Goal: Information Seeking & Learning: Learn about a topic

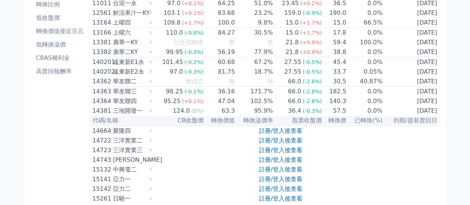
scroll to position [111, 0]
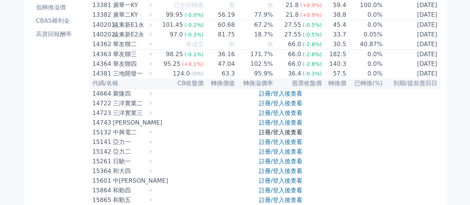
click at [266, 136] on link "註冊/登入後查看" at bounding box center [280, 132] width 43 height 7
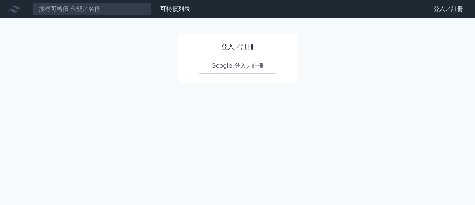
click at [235, 64] on link "Google 登入／註冊" at bounding box center [237, 66] width 77 height 16
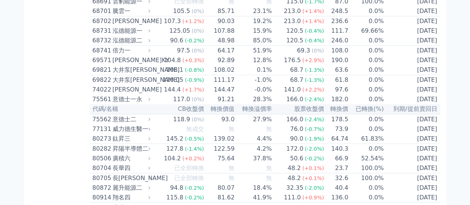
scroll to position [3649, 0]
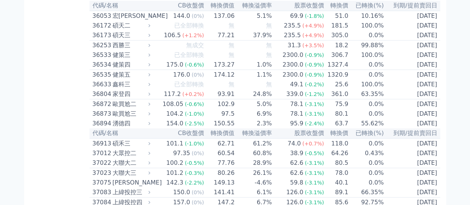
scroll to position [1829, 0]
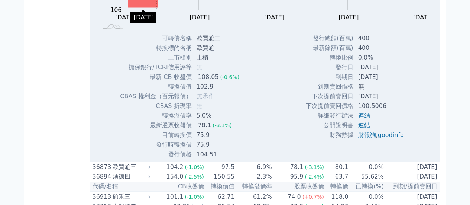
scroll to position [1904, 0]
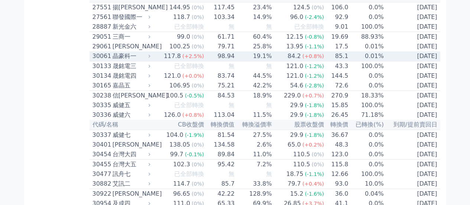
scroll to position [938, 0]
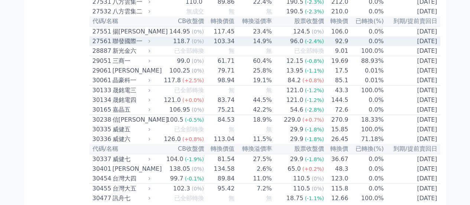
click at [125, 46] on div "聯發國際一" at bounding box center [131, 41] width 36 height 9
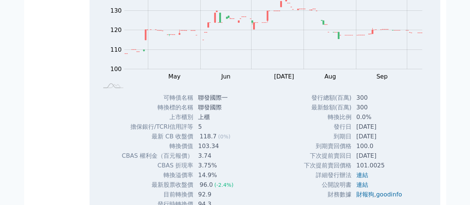
scroll to position [1012, 0]
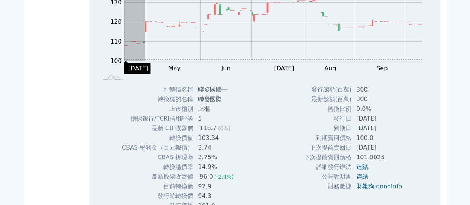
click at [122, 82] on g "Zoom Out 105 95 100 105 110 115 120 150 130 140 90 80 L Apr May Jun [DATE] Aug …" at bounding box center [267, 30] width 332 height 104
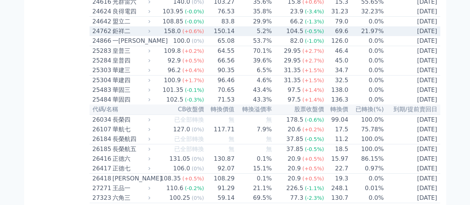
scroll to position [715, 0]
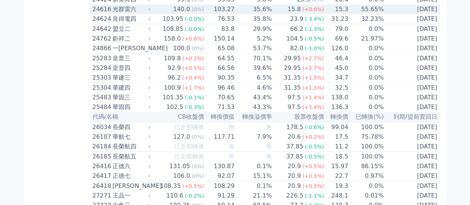
click at [123, 14] on div "光群雷六" at bounding box center [131, 9] width 36 height 9
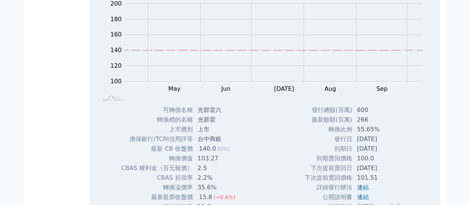
scroll to position [752, 0]
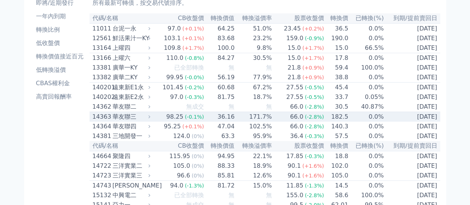
scroll to position [46, 0]
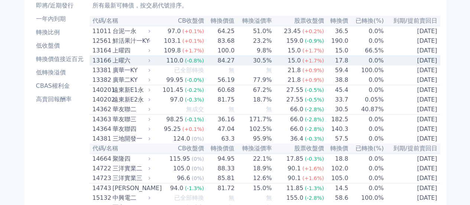
click at [113, 63] on div "上曜六" at bounding box center [131, 60] width 36 height 9
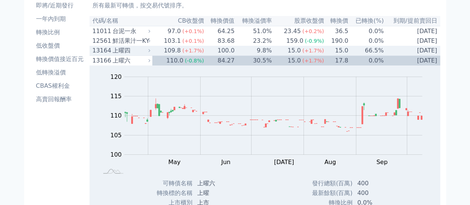
click at [121, 52] on div "上曜四" at bounding box center [131, 50] width 36 height 9
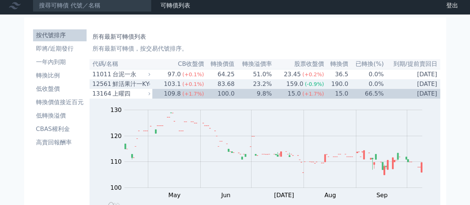
scroll to position [0, 0]
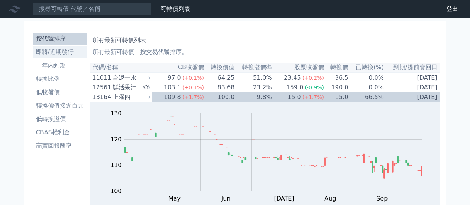
click at [42, 53] on li "即將/近期發行" at bounding box center [59, 52] width 53 height 9
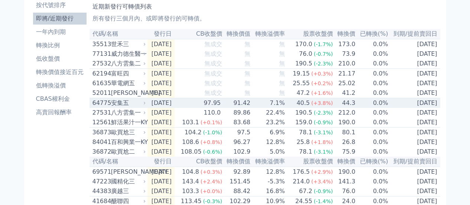
scroll to position [37, 0]
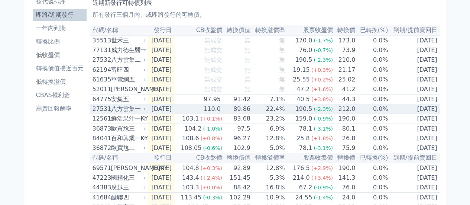
click at [123, 113] on div "八方雲集一" at bounding box center [127, 108] width 33 height 9
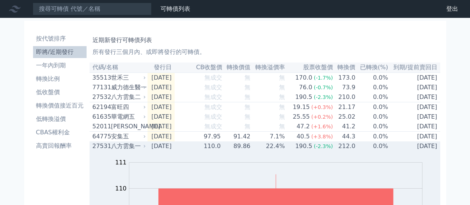
scroll to position [0, 0]
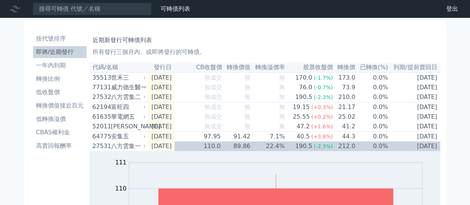
click at [55, 51] on li "即將/近期發行" at bounding box center [59, 52] width 53 height 9
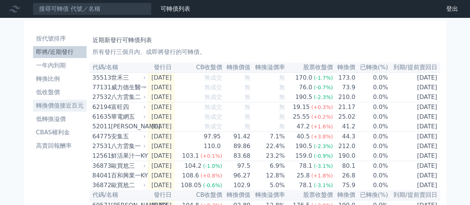
click at [55, 105] on li "轉換價值接近百元" at bounding box center [59, 105] width 53 height 9
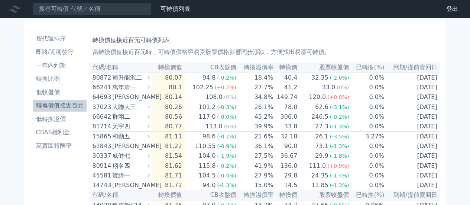
click at [55, 104] on li "轉換價值接近百元" at bounding box center [59, 105] width 53 height 9
click at [61, 133] on li "CBAS權利金" at bounding box center [59, 132] width 53 height 9
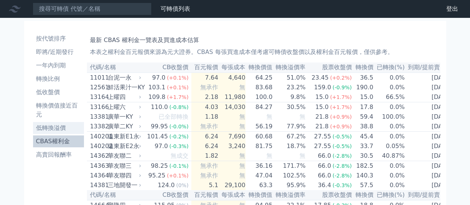
click at [55, 130] on li "低轉換溢價" at bounding box center [58, 127] width 51 height 9
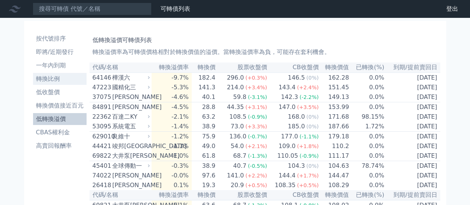
click at [49, 79] on li "轉換比例" at bounding box center [59, 78] width 53 height 9
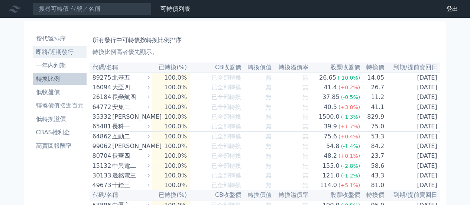
click at [46, 50] on li "即將/近期發行" at bounding box center [59, 52] width 53 height 9
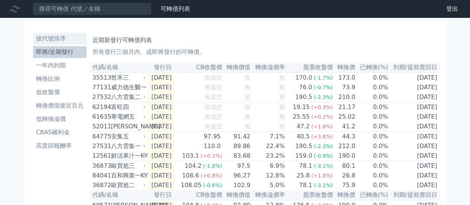
click at [44, 38] on li "按代號排序" at bounding box center [59, 38] width 53 height 9
